Goal: Information Seeking & Learning: Learn about a topic

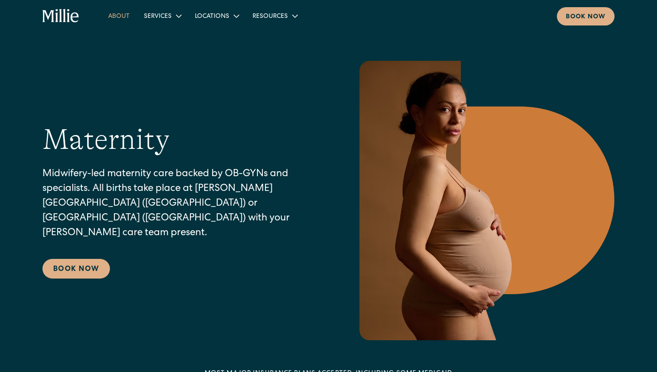
click at [123, 13] on link "About" at bounding box center [119, 15] width 36 height 15
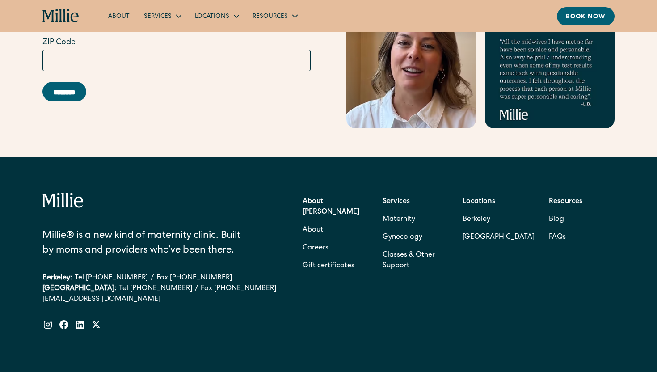
scroll to position [2835, 0]
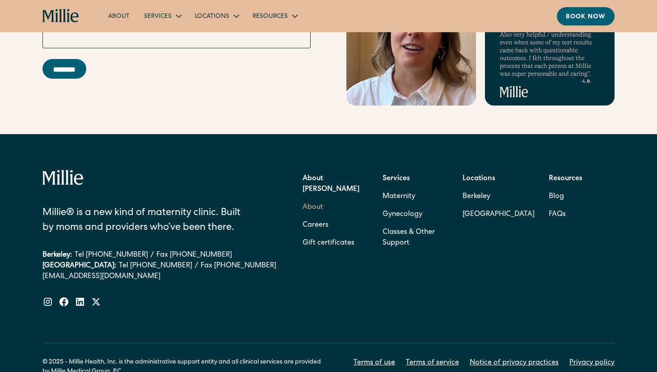
click at [313, 199] on link "About" at bounding box center [313, 208] width 21 height 18
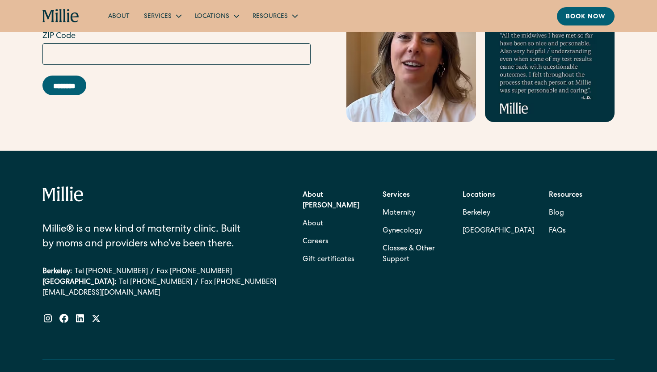
scroll to position [2885, 0]
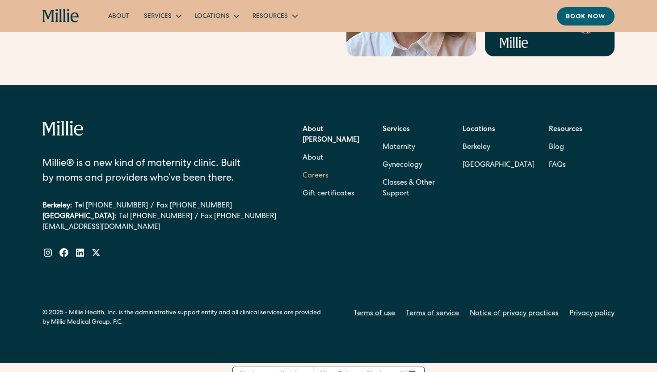
click at [312, 167] on link "Careers" at bounding box center [316, 176] width 26 height 18
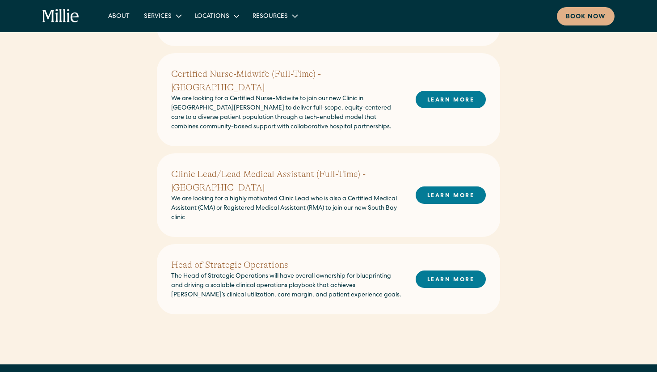
scroll to position [493, 0]
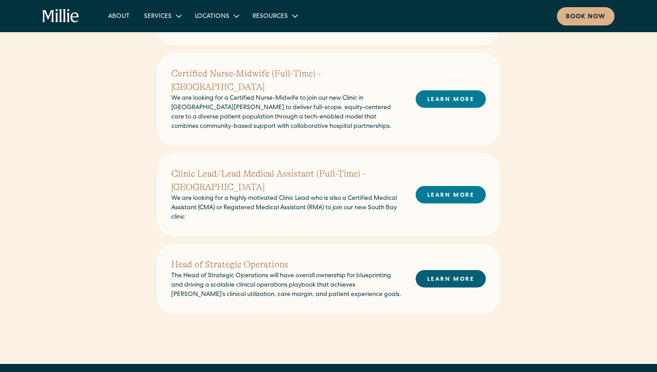
click at [432, 270] on link "LEARN MORE" at bounding box center [451, 278] width 70 height 17
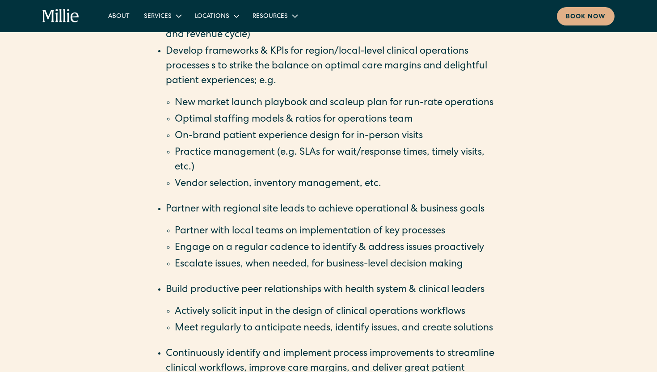
scroll to position [937, 0]
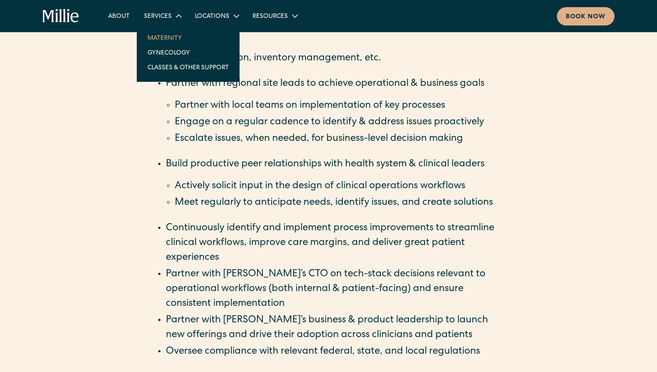
click at [165, 34] on link "Maternity" at bounding box center [188, 37] width 96 height 15
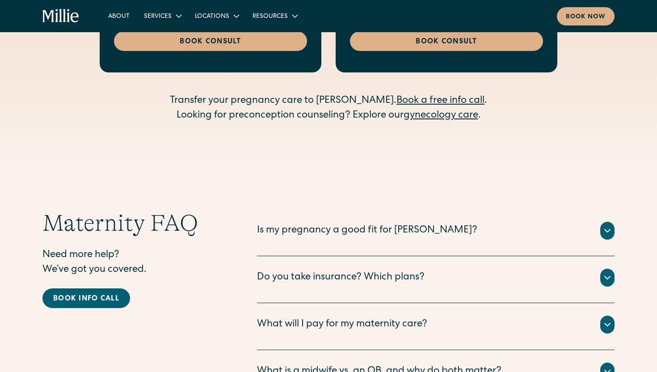
scroll to position [2791, 0]
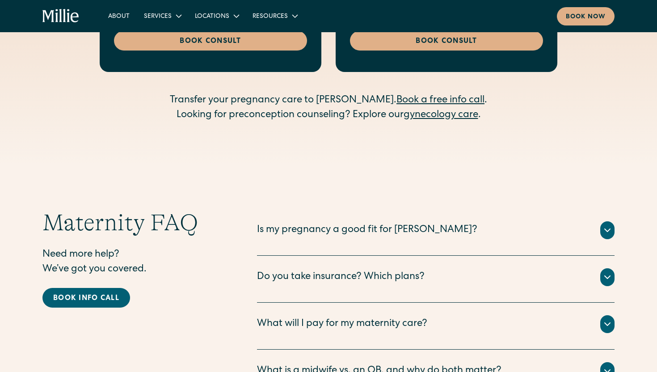
click at [340, 223] on div "Is my pregnancy a good fit for [PERSON_NAME]?" at bounding box center [367, 230] width 220 height 15
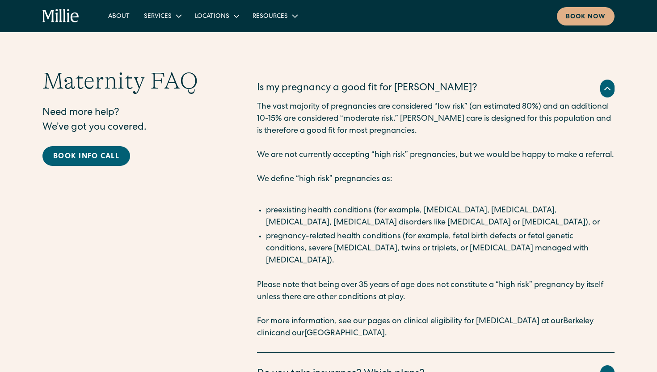
scroll to position [3017, 0]
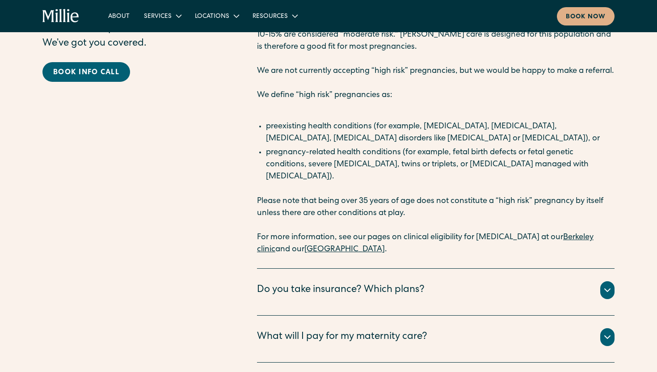
click at [348, 283] on div "Do you take insurance? Which plans?" at bounding box center [341, 290] width 168 height 15
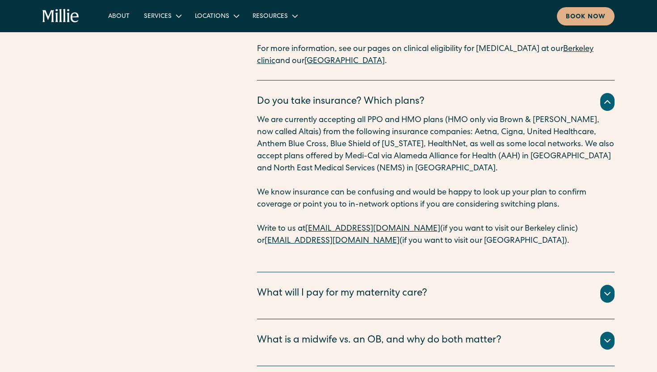
scroll to position [3205, 0]
click at [355, 287] on div "What will I pay for my maternity care?" at bounding box center [342, 294] width 170 height 15
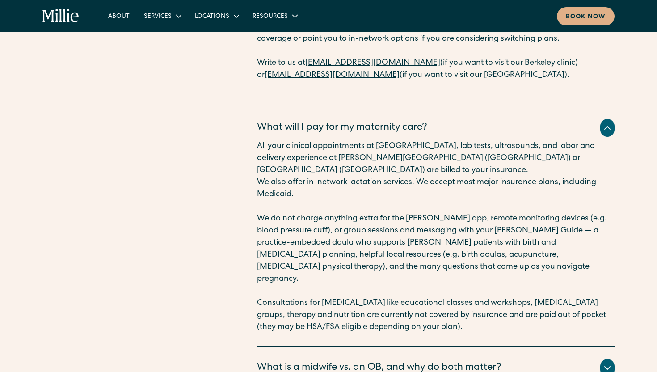
scroll to position [3372, 0]
click at [368, 346] on div "What is a midwife vs. an OB, and why do both matter? Certified Nurse Midwife Th…" at bounding box center [436, 369] width 358 height 47
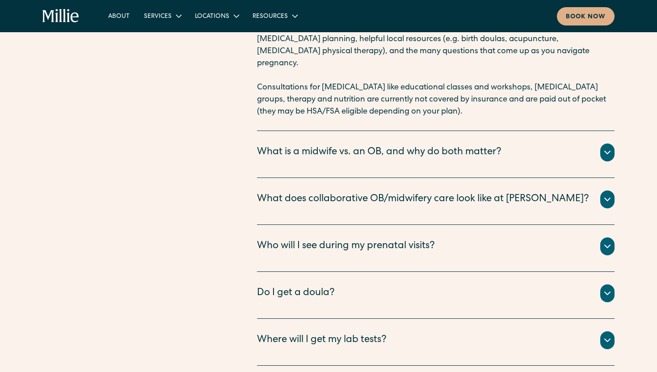
scroll to position [3588, 0]
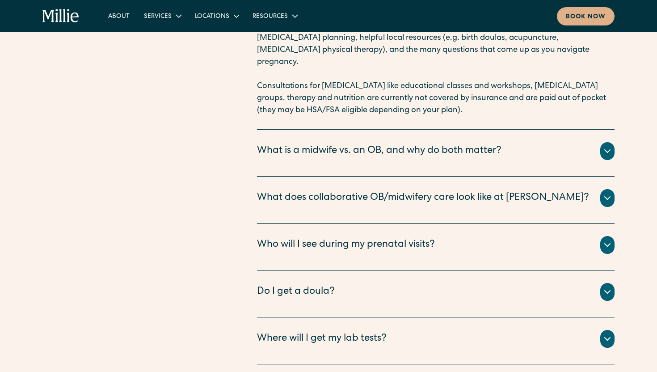
click at [348, 238] on div "Who will I see during my prenatal visits?" at bounding box center [346, 245] width 178 height 15
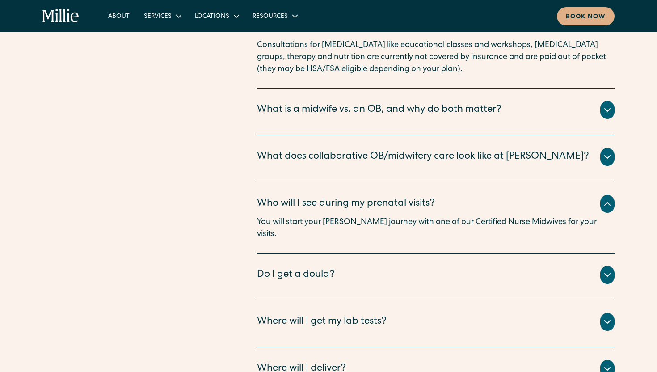
scroll to position [3631, 0]
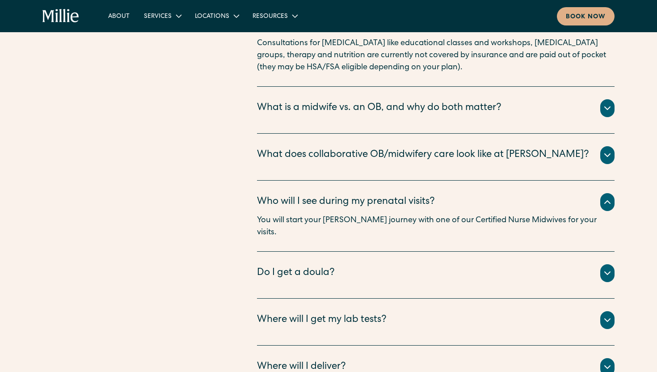
click at [327, 282] on div "Every patient has access to a Millie Guide, who is a practicing doula. They wil…" at bounding box center [436, 284] width 358 height 4
click at [326, 266] on div "Do I get a doula?" at bounding box center [296, 273] width 78 height 15
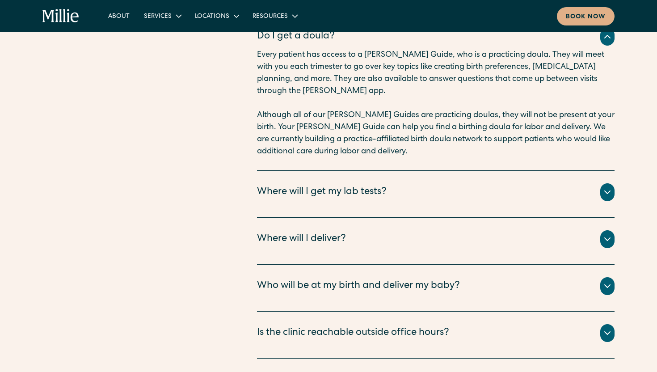
scroll to position [3899, 0]
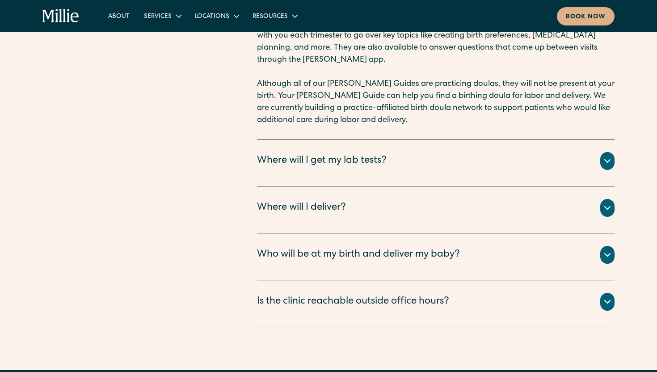
click at [343, 264] on div "All births take place with your Millie midwife present. The Millie midwives and…" at bounding box center [436, 266] width 358 height 4
click at [343, 248] on div "Who will be at my birth and deliver my baby?" at bounding box center [358, 255] width 203 height 15
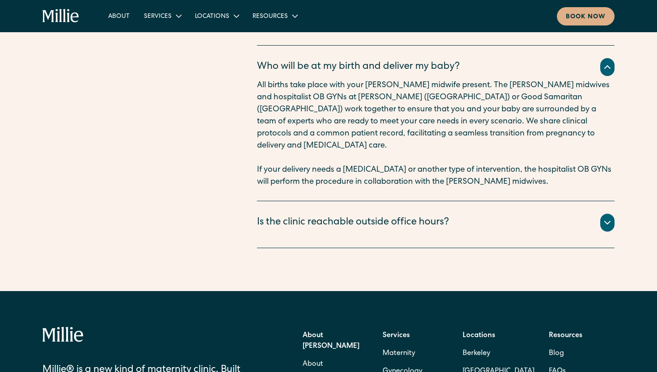
scroll to position [4239, 0]
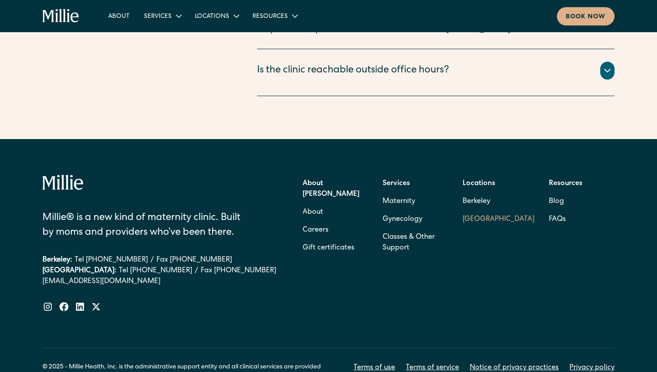
click at [491, 211] on link "[GEOGRAPHIC_DATA]" at bounding box center [499, 220] width 72 height 18
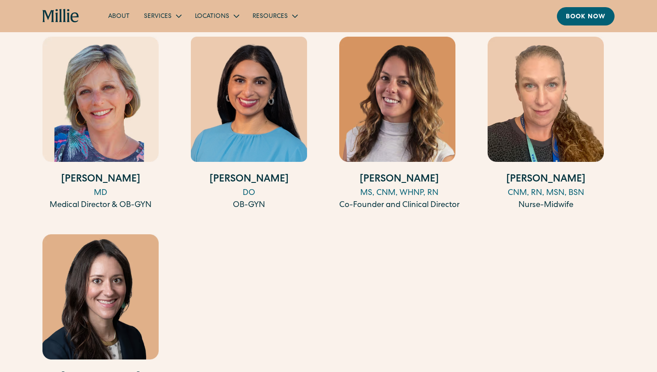
scroll to position [1049, 0]
